Goal: Task Accomplishment & Management: Complete application form

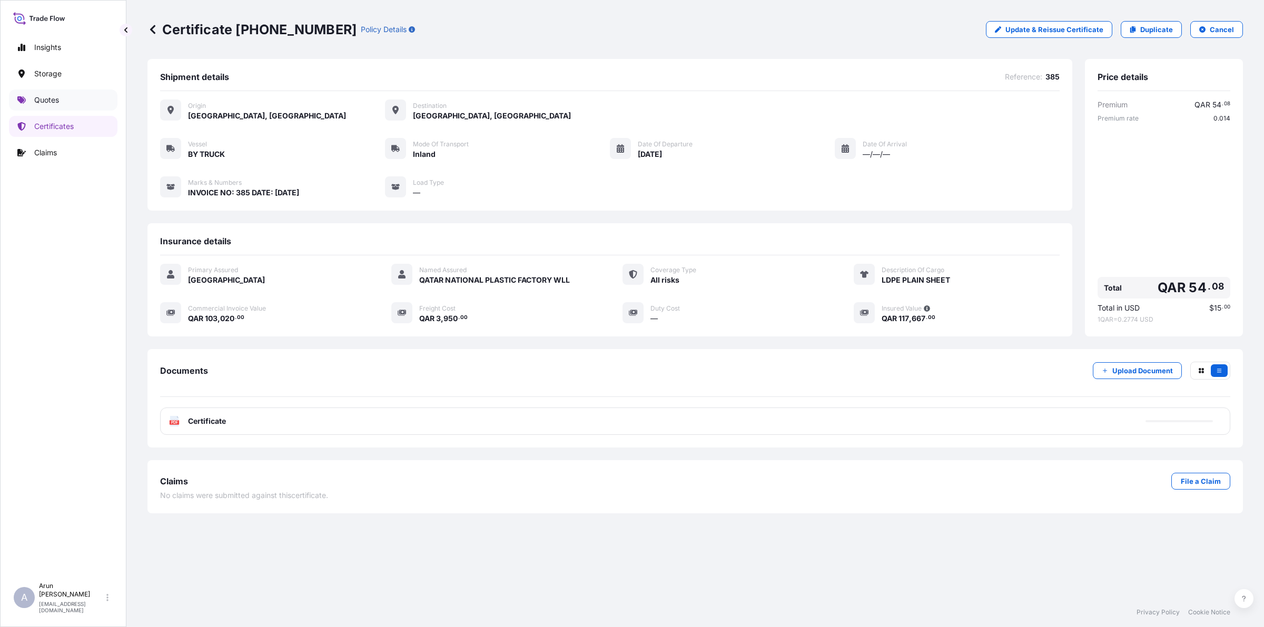
click at [53, 99] on p "Quotes" at bounding box center [46, 100] width 25 height 11
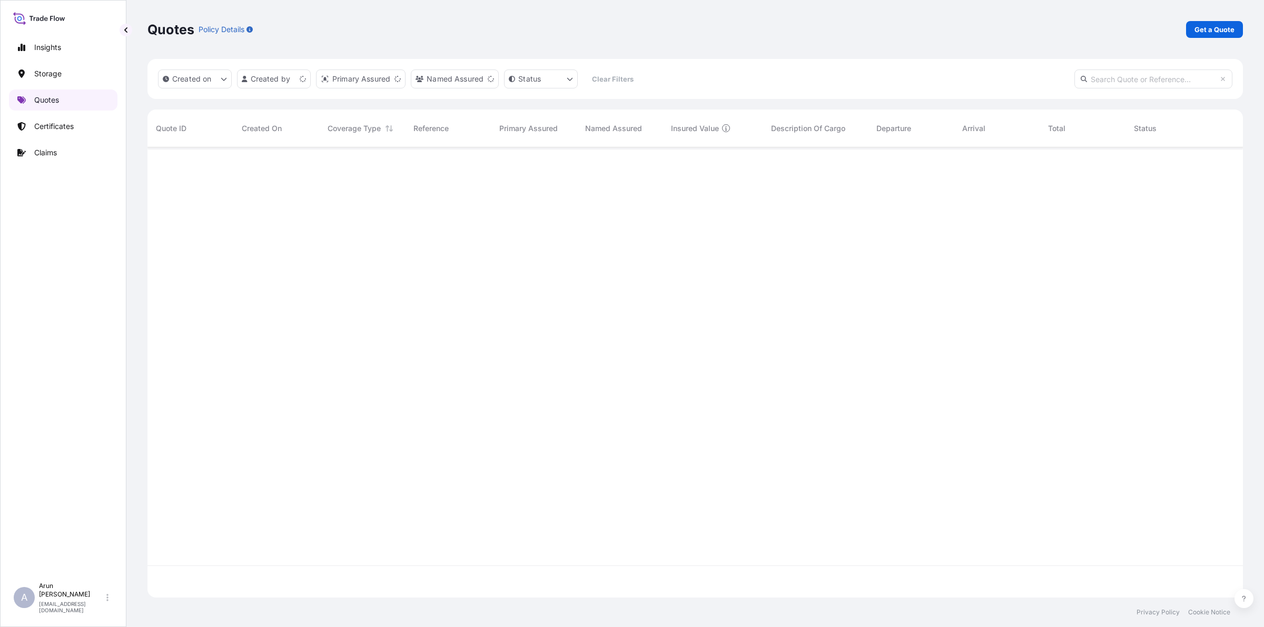
scroll to position [446, 1085]
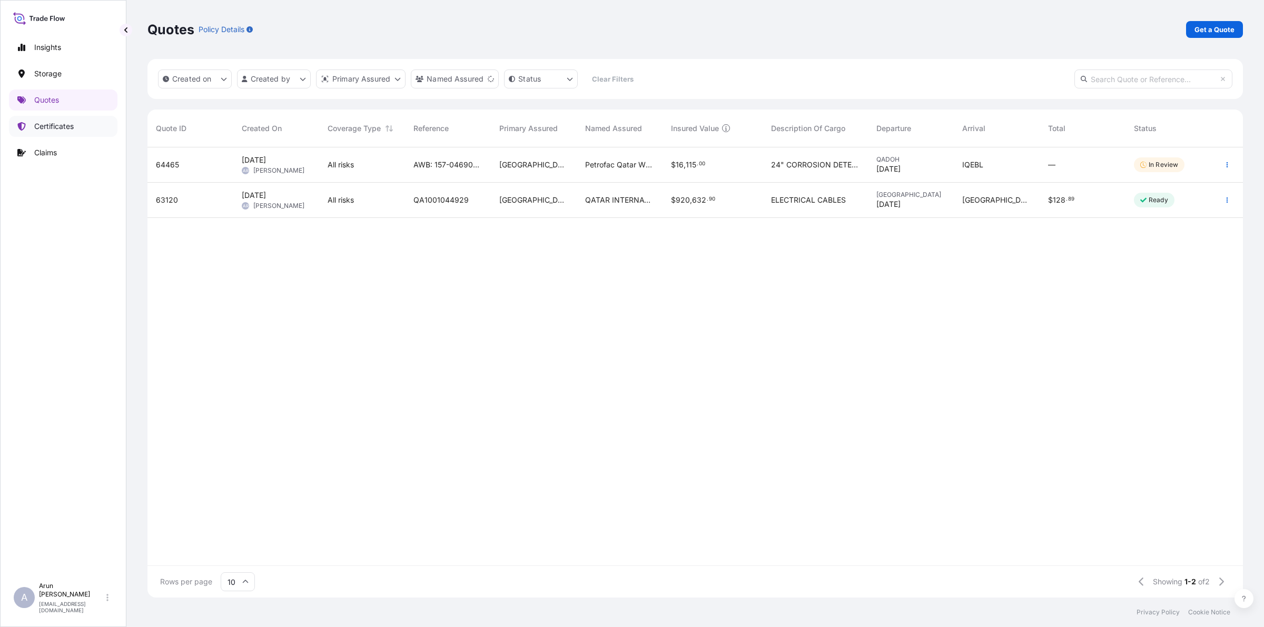
click at [56, 127] on p "Certificates" at bounding box center [54, 126] width 40 height 11
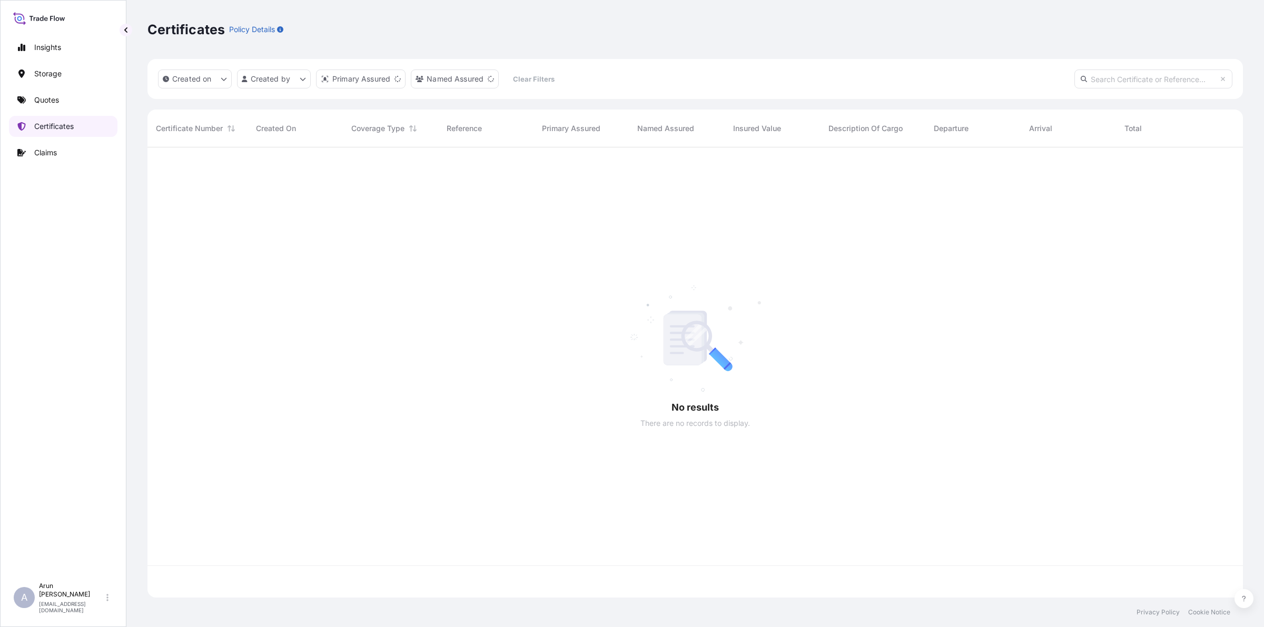
scroll to position [446, 1085]
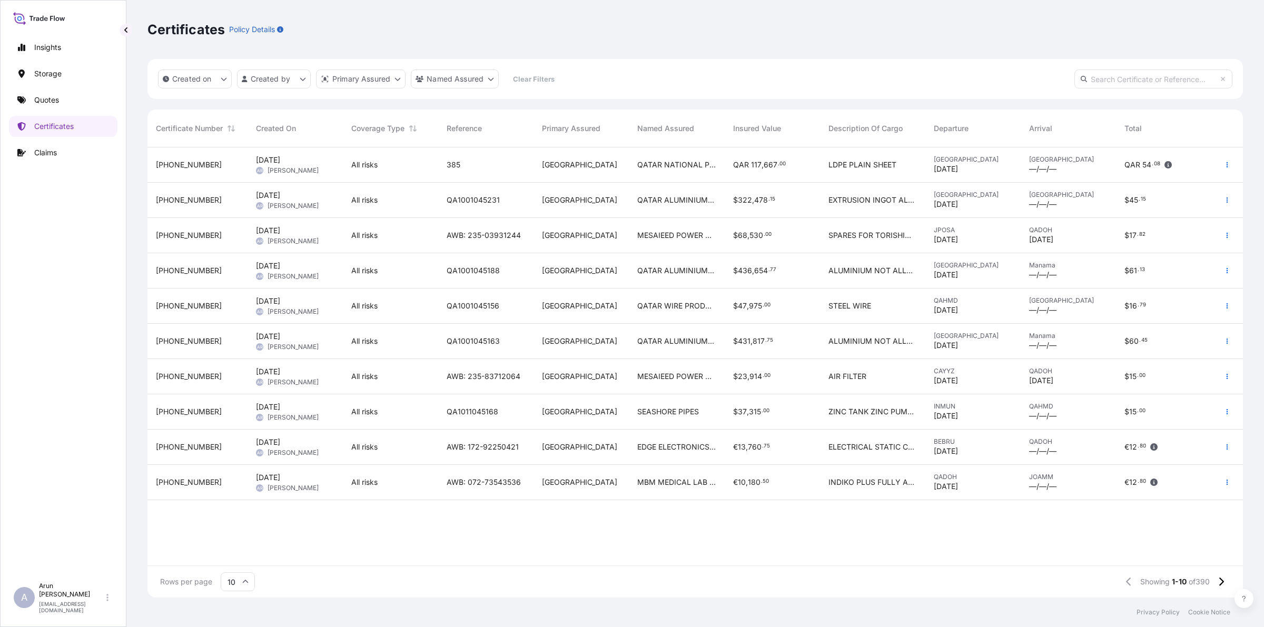
click at [895, 338] on span "ALUMINIUM NOT ALLOYED" at bounding box center [872, 341] width 88 height 11
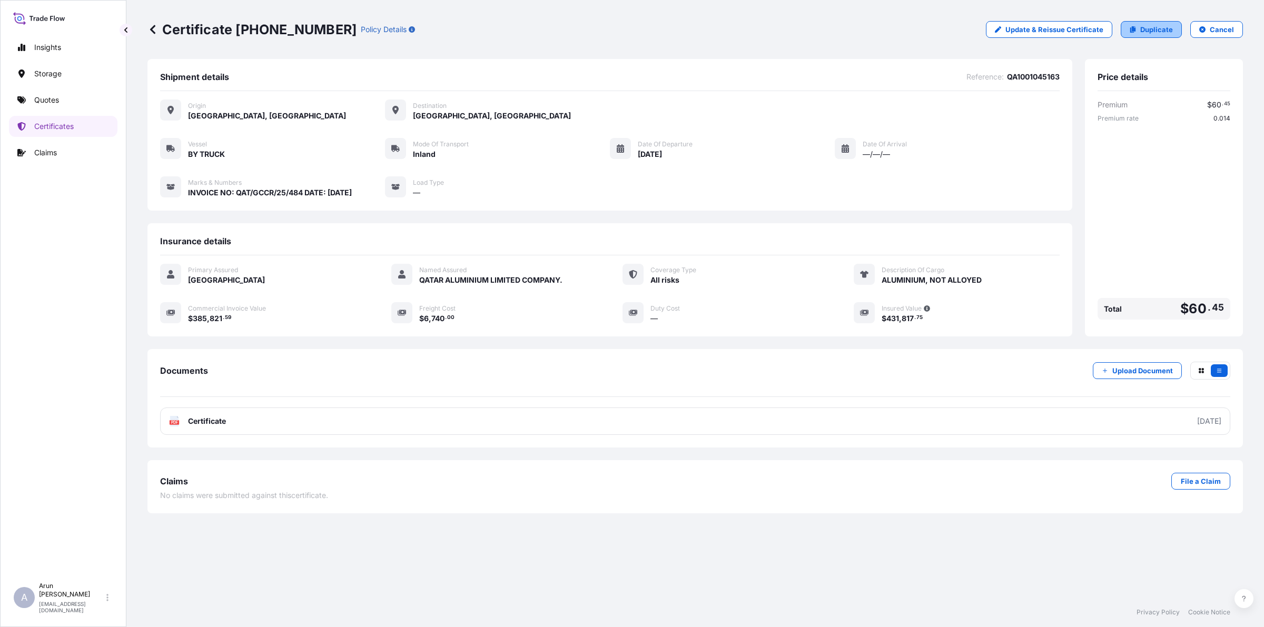
click at [1150, 30] on p "Duplicate" at bounding box center [1156, 29] width 33 height 11
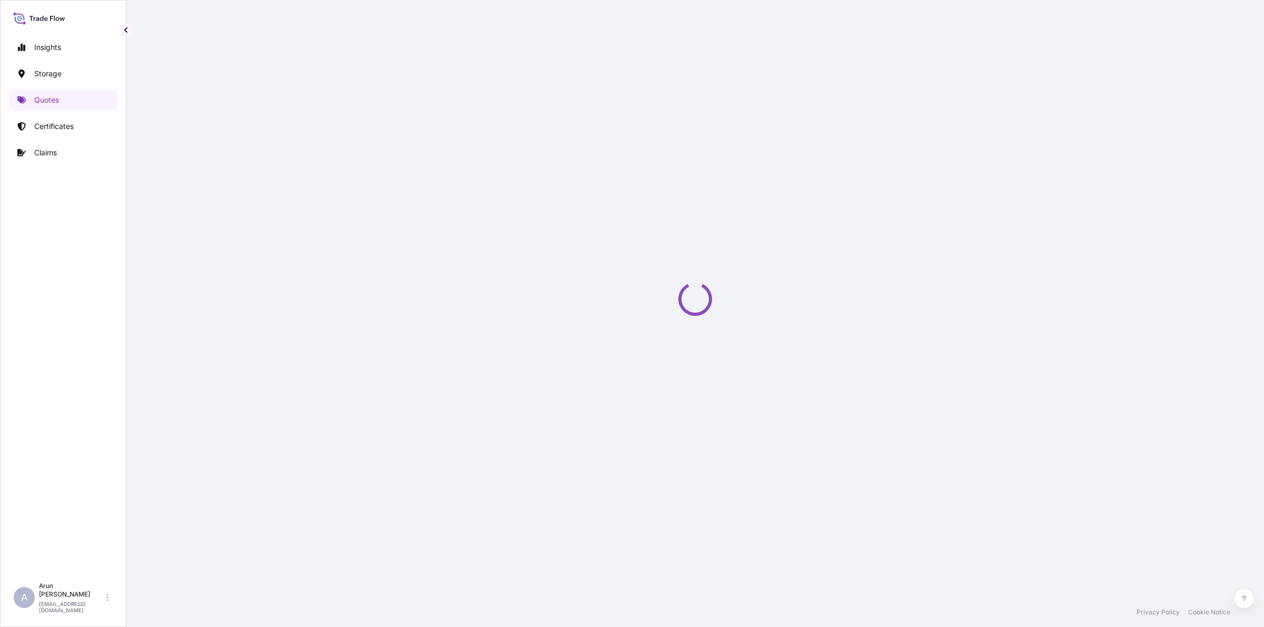
select select "Inland"
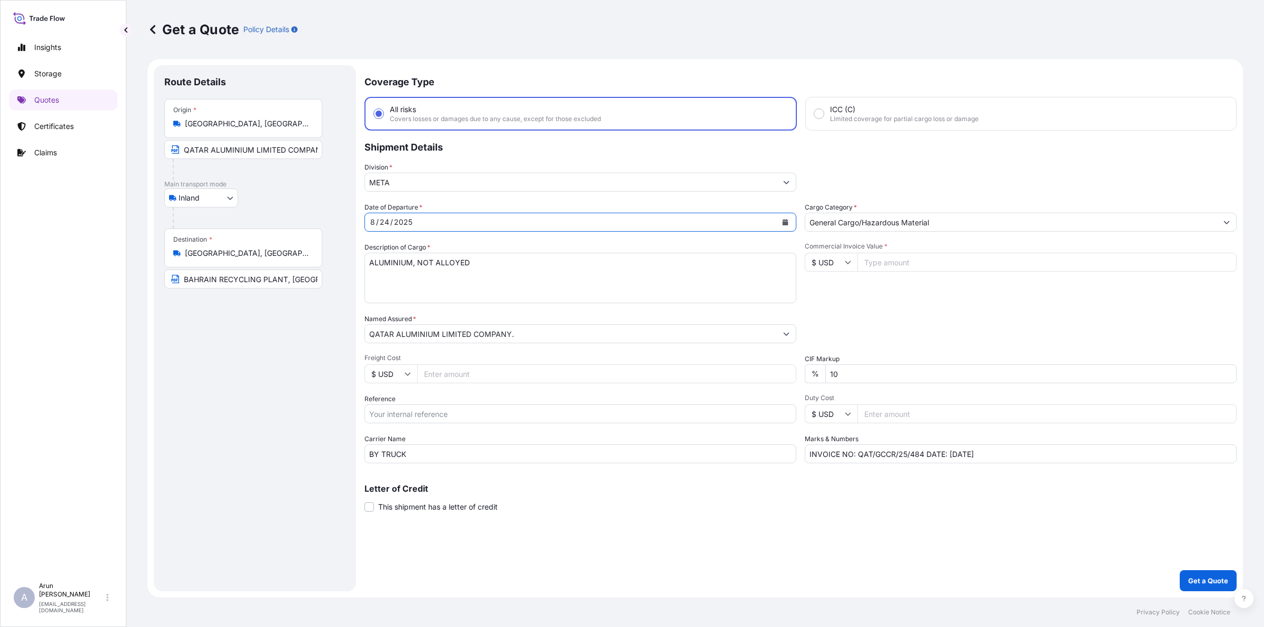
click at [787, 222] on icon "Calendar" at bounding box center [785, 222] width 6 height 6
click at [403, 373] on div "25" at bounding box center [402, 370] width 19 height 19
click at [253, 151] on input "QATAR ALUMINIUM LIMITED COMPANY,MESAIEED, [GEOGRAPHIC_DATA], [GEOGRAPHIC_DATA]." at bounding box center [243, 149] width 158 height 19
click at [491, 368] on input "Freight Cost" at bounding box center [606, 373] width 379 height 19
type input "6740"
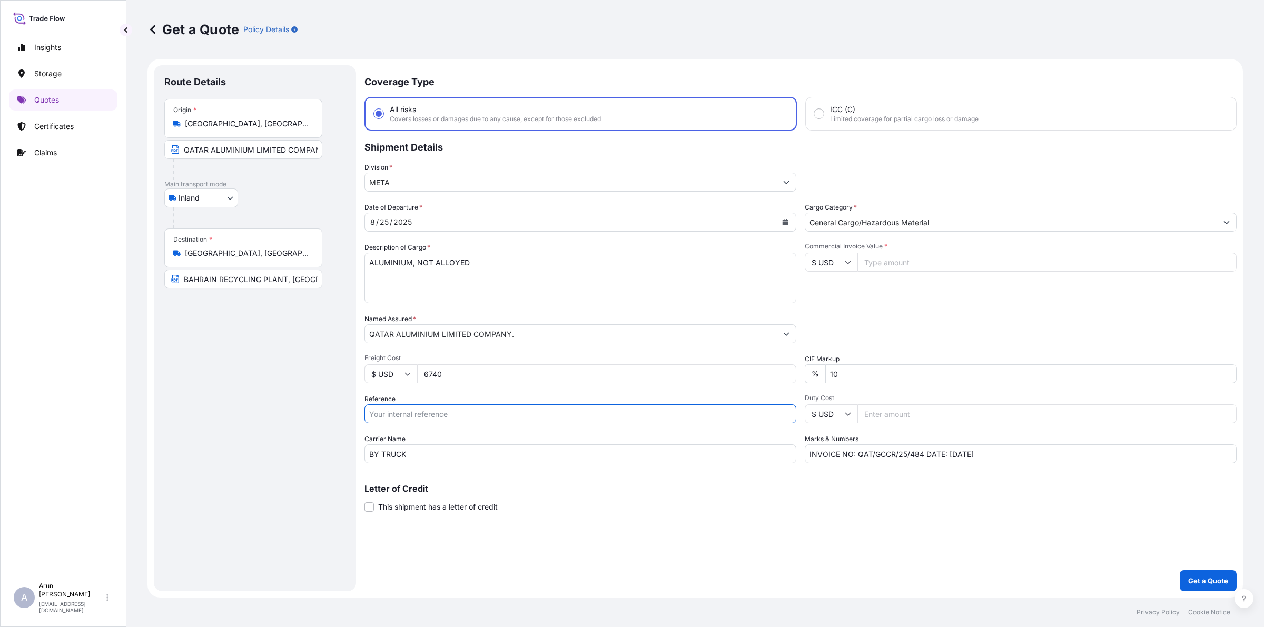
click at [412, 409] on input "Reference" at bounding box center [580, 413] width 432 height 19
type input "QA1001045236"
click at [902, 261] on input "Commercial Invoice Value *" at bounding box center [1046, 262] width 379 height 19
type input "1"
click at [877, 260] on input "385995.55" at bounding box center [1046, 262] width 379 height 19
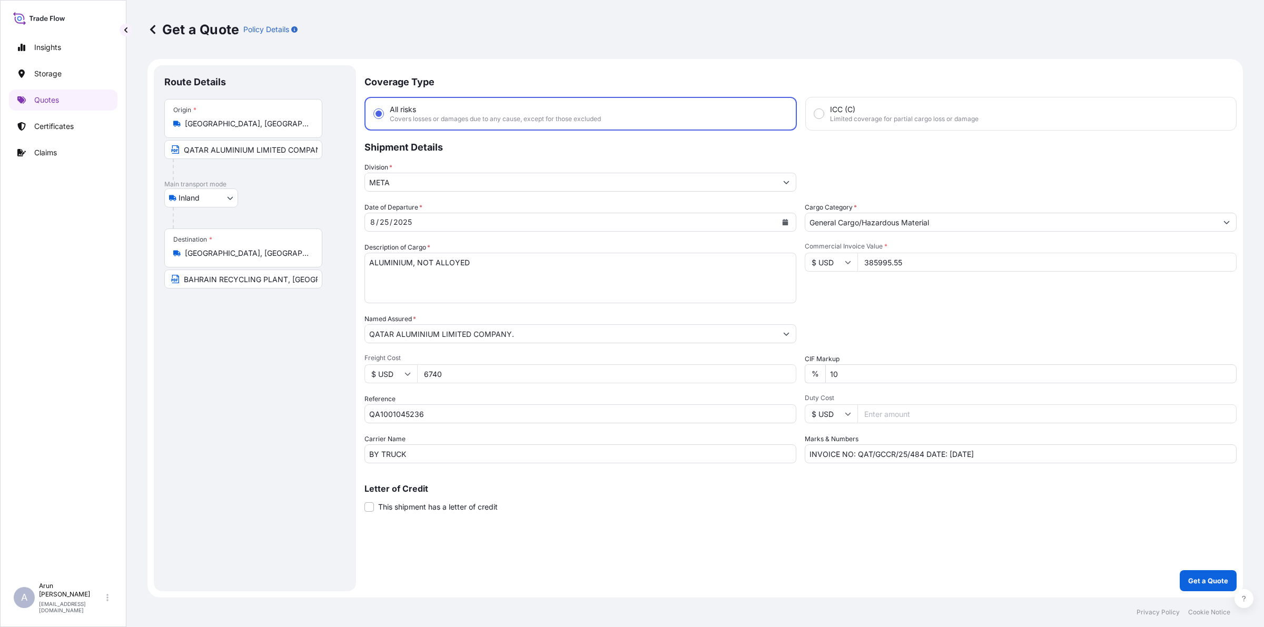
type input "385995.55"
click at [923, 454] on input "INVOICE NO: QAT/GCCR/25/484 DATE: [DATE]" at bounding box center [1021, 454] width 432 height 19
type input "INVOICE NO: QAT/GCCR/25/487 DATE: [DATE]"
click at [1212, 577] on p "Get a Quote" at bounding box center [1208, 581] width 40 height 11
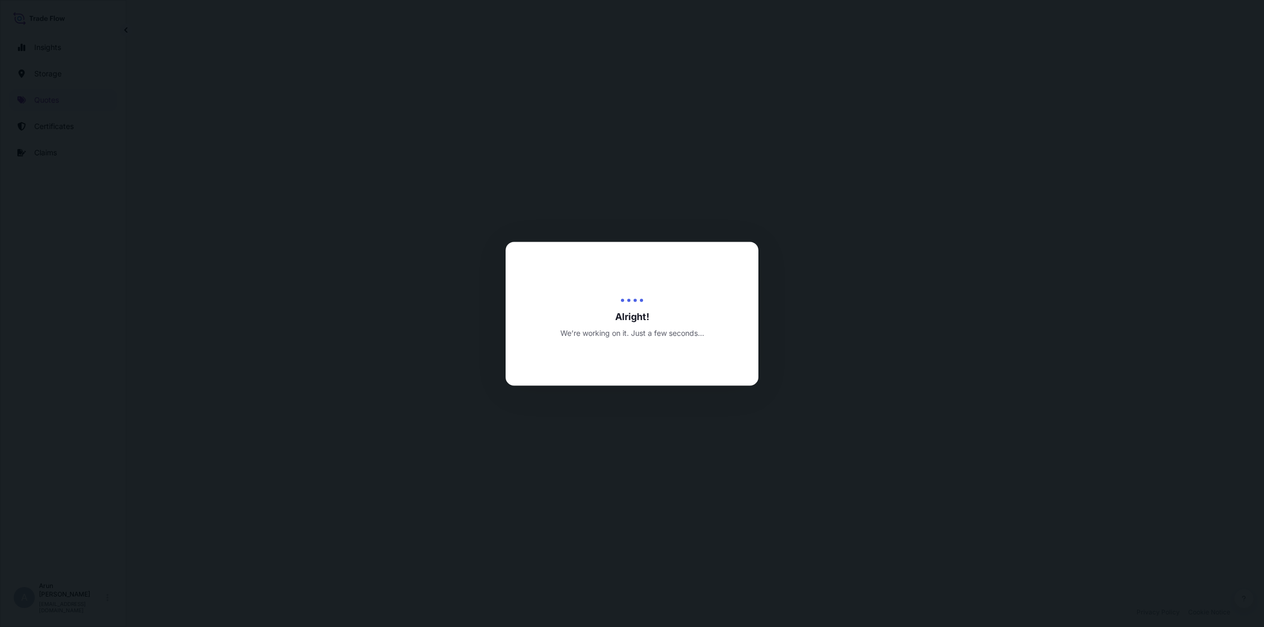
select select "Inland"
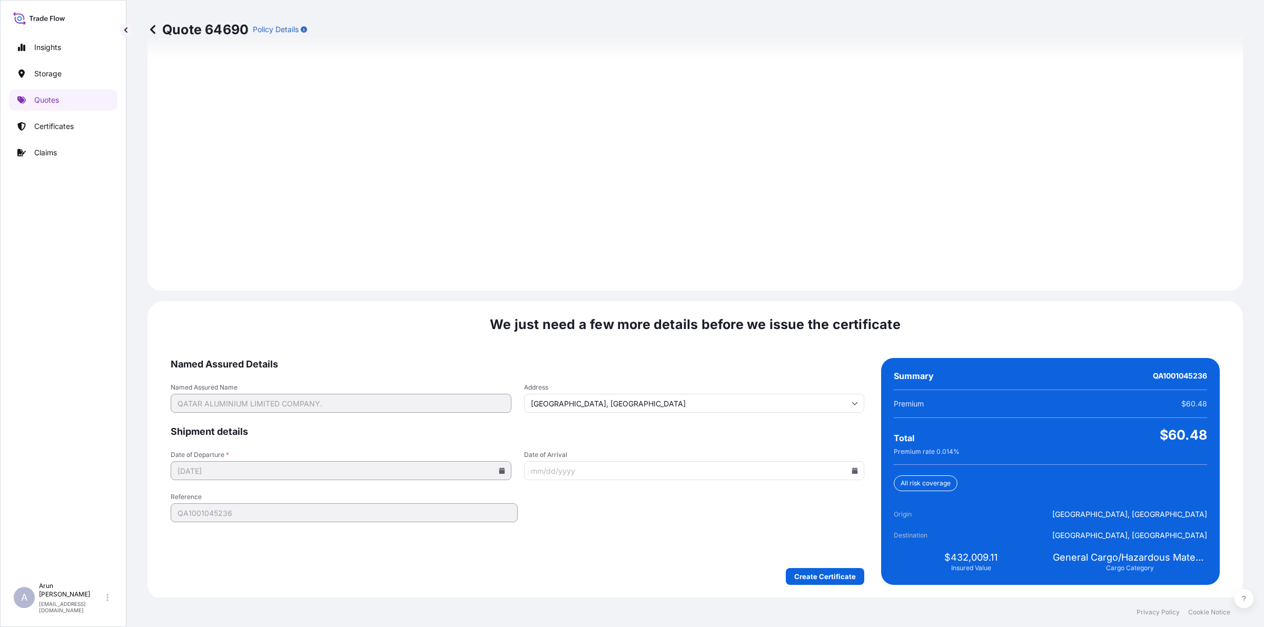
scroll to position [1367, 0]
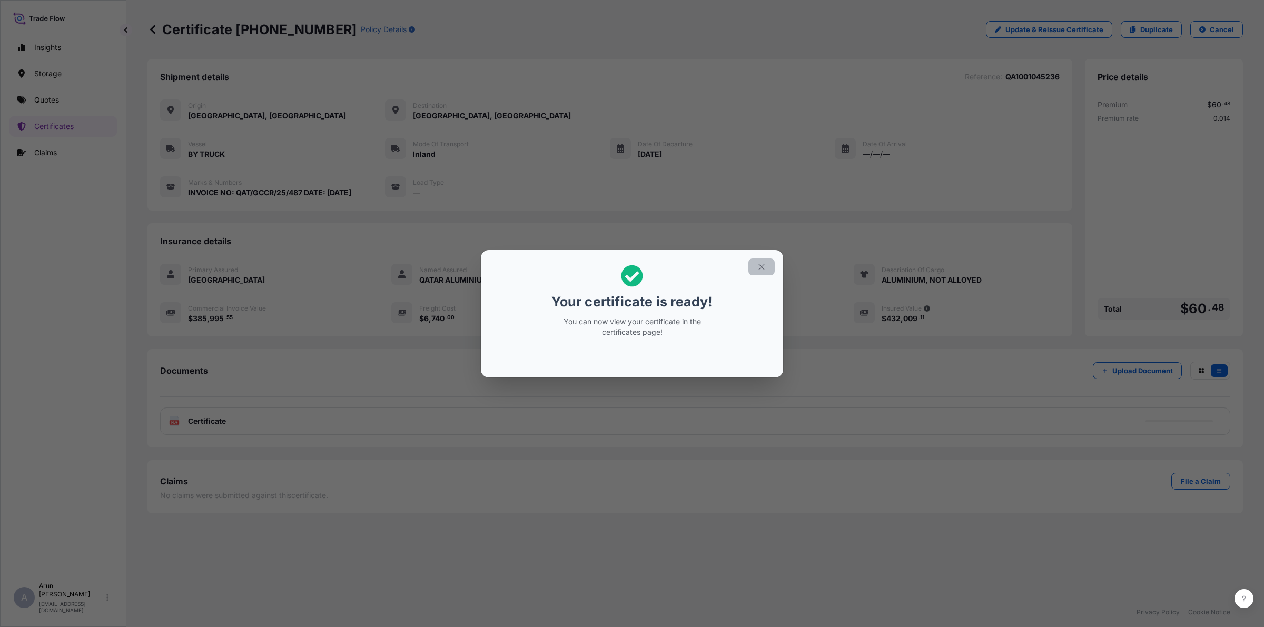
click at [765, 262] on icon "button" at bounding box center [761, 266] width 9 height 9
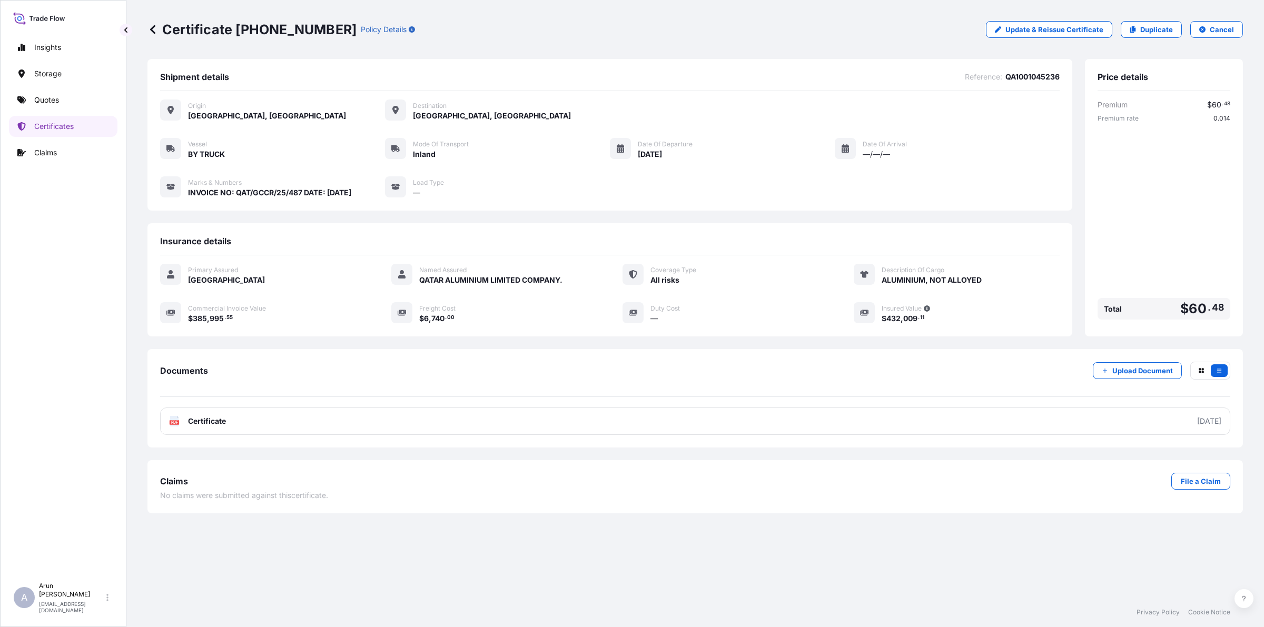
click at [451, 424] on link "PDF Certificate [DATE]" at bounding box center [695, 421] width 1070 height 27
